Goal: Transaction & Acquisition: Book appointment/travel/reservation

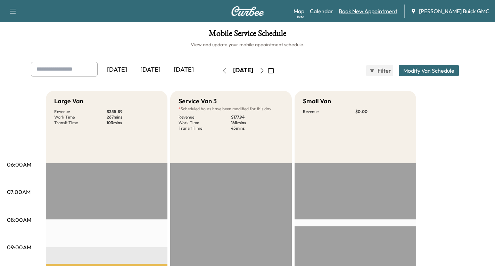
click at [387, 12] on link "Book New Appointment" at bounding box center [368, 11] width 59 height 8
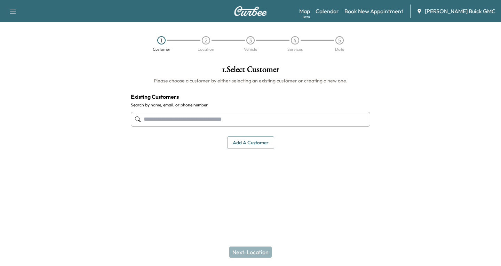
click at [145, 120] on input "text" at bounding box center [250, 119] width 239 height 15
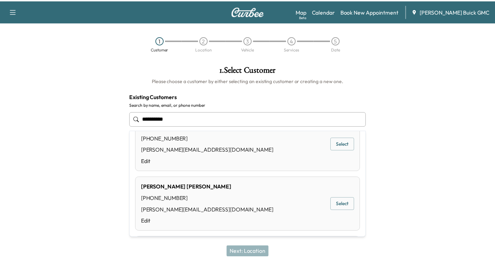
scroll to position [35, 0]
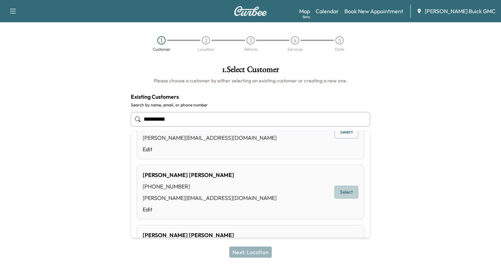
click at [334, 191] on button "Select" at bounding box center [346, 192] width 24 height 13
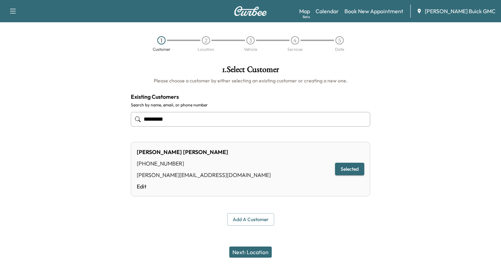
type input "*********"
click at [248, 251] on button "Next: Location" at bounding box center [250, 251] width 42 height 11
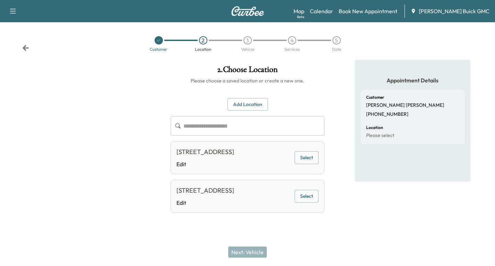
scroll to position [8, 0]
click at [314, 154] on button "Select" at bounding box center [307, 157] width 24 height 13
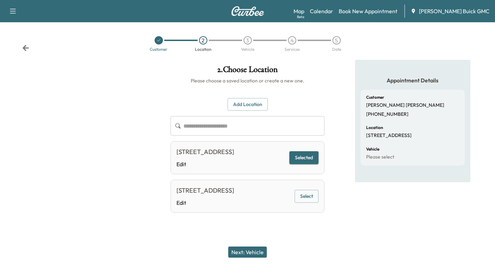
click at [248, 249] on button "Next: Vehicle" at bounding box center [247, 251] width 39 height 11
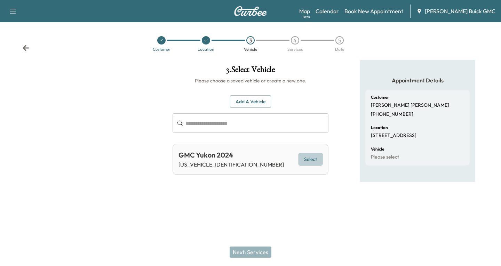
click at [320, 159] on button "Select" at bounding box center [310, 159] width 24 height 13
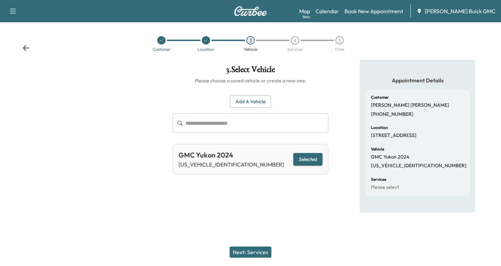
click at [228, 250] on div "Next: Services" at bounding box center [250, 252] width 501 height 28
click at [238, 253] on button "Next: Services" at bounding box center [250, 251] width 42 height 11
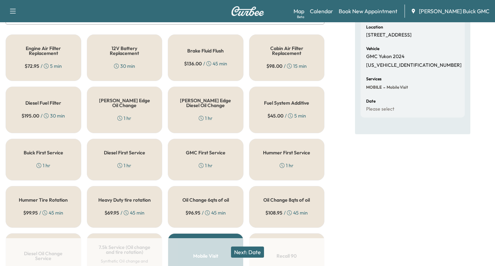
scroll to position [104, 0]
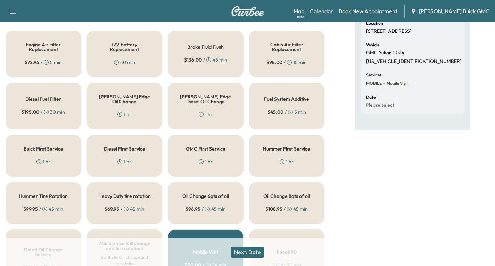
click at [131, 110] on div "[PERSON_NAME] Edge Oil Change 1 hr" at bounding box center [125, 106] width 76 height 47
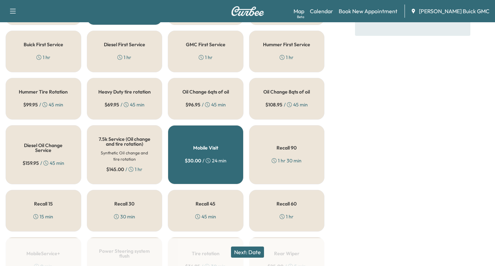
scroll to position [243, 0]
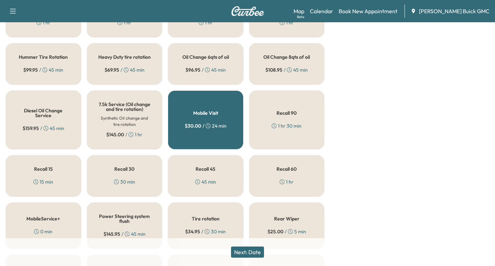
click at [120, 179] on div "Recall 30 30 min" at bounding box center [125, 176] width 76 height 42
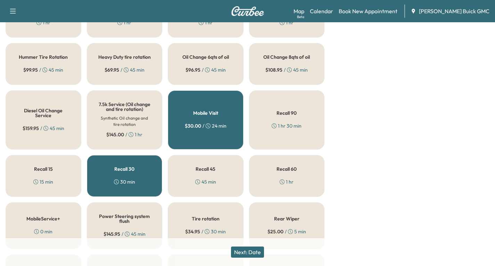
click at [245, 253] on button "Next: Date" at bounding box center [247, 251] width 33 height 11
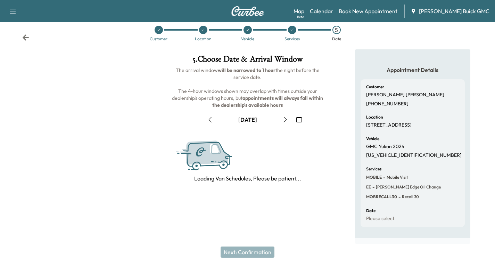
scroll to position [82, 0]
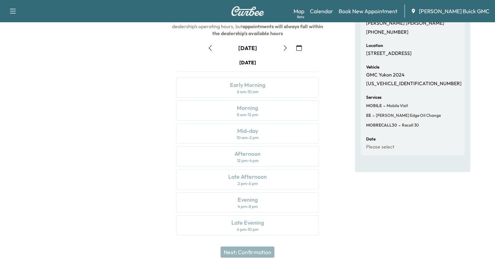
click at [287, 50] on icon "button" at bounding box center [286, 48] width 6 height 6
click at [286, 49] on icon "button" at bounding box center [286, 48] width 6 height 6
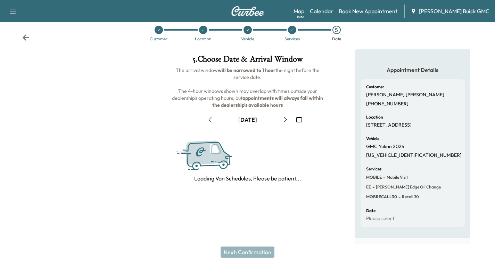
scroll to position [17, 0]
click at [286, 55] on h1 "5 . Choose Date & Arrival Window" at bounding box center [248, 61] width 154 height 12
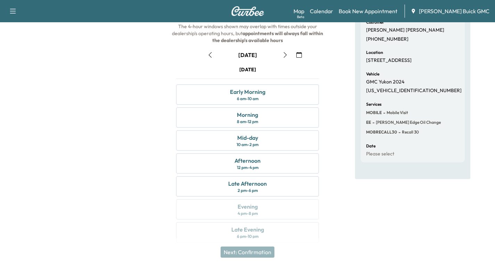
scroll to position [82, 0]
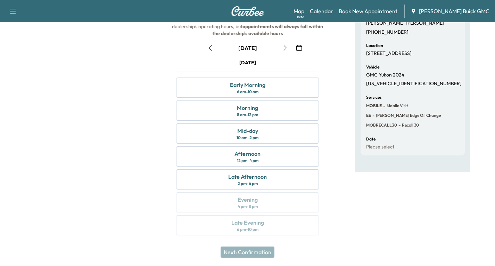
click at [286, 48] on icon "button" at bounding box center [286, 48] width 6 height 6
click at [12, 11] on icon "button" at bounding box center [13, 11] width 8 height 8
click at [26, 120] on button "Log Out" at bounding box center [24, 121] width 26 height 11
